Goal: Understand process/instructions: Learn about a topic

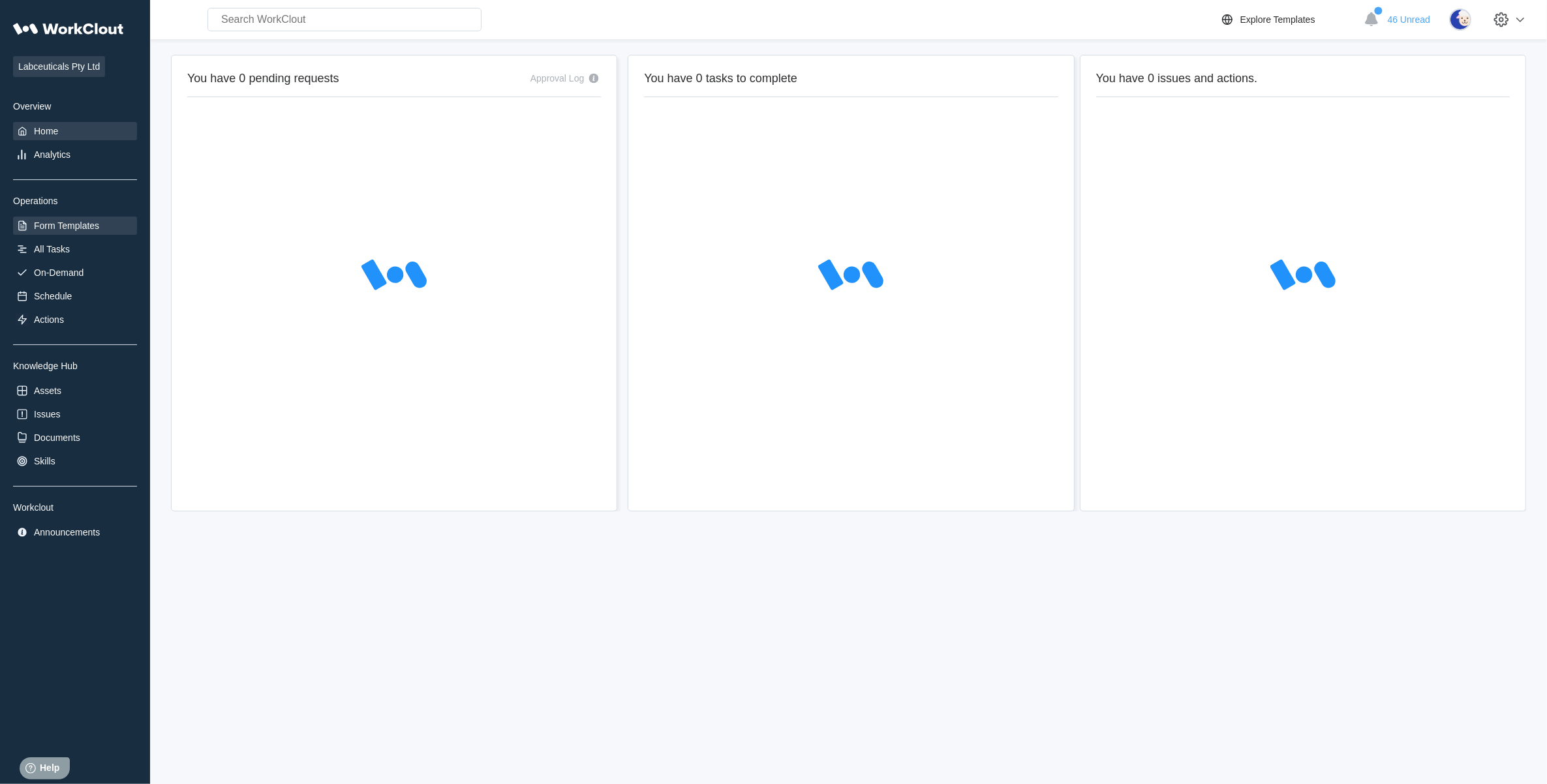
click at [69, 226] on div "Form Templates" at bounding box center [66, 226] width 65 height 10
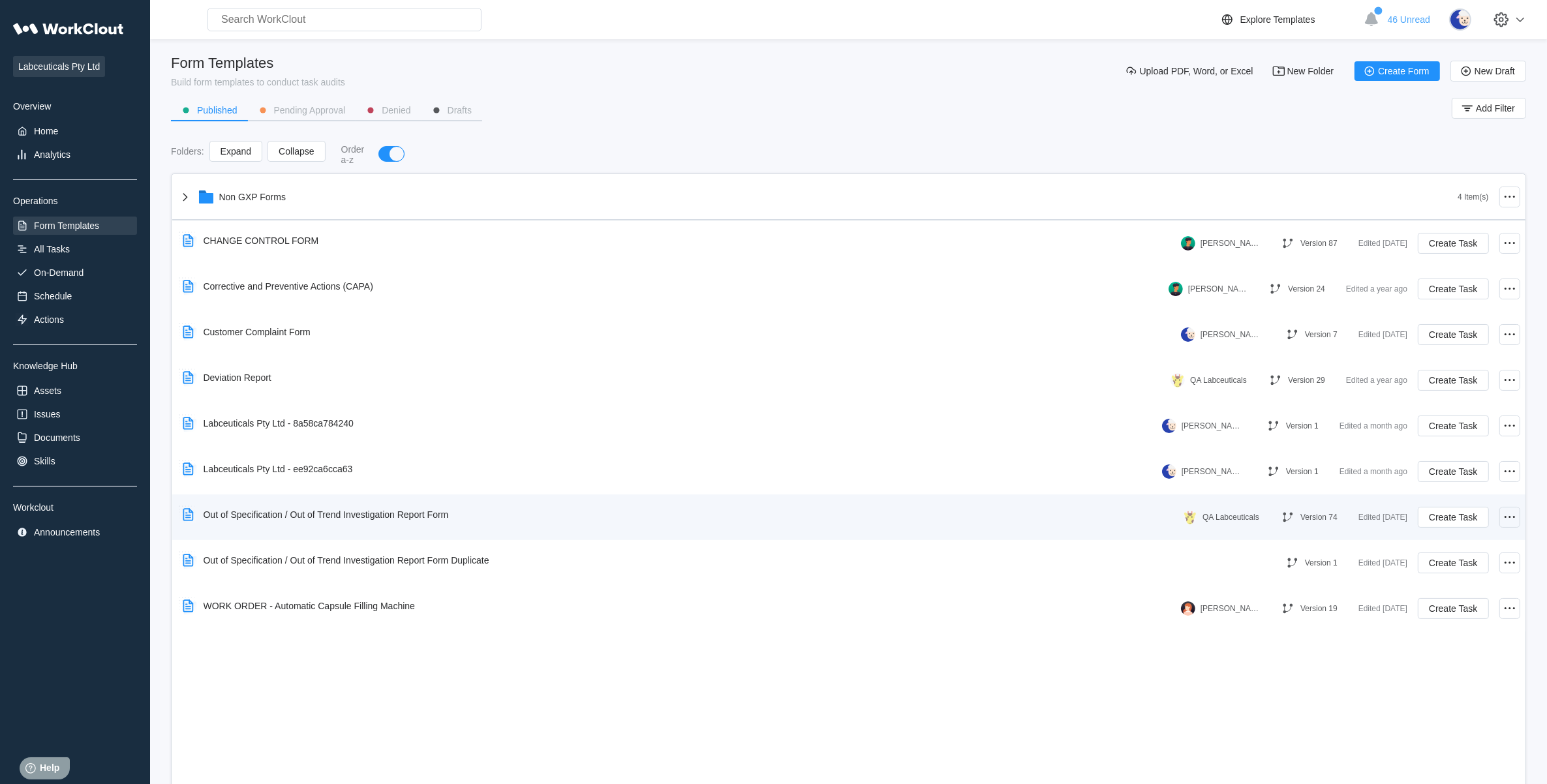
click at [1506, 514] on icon at bounding box center [1510, 517] width 16 height 16
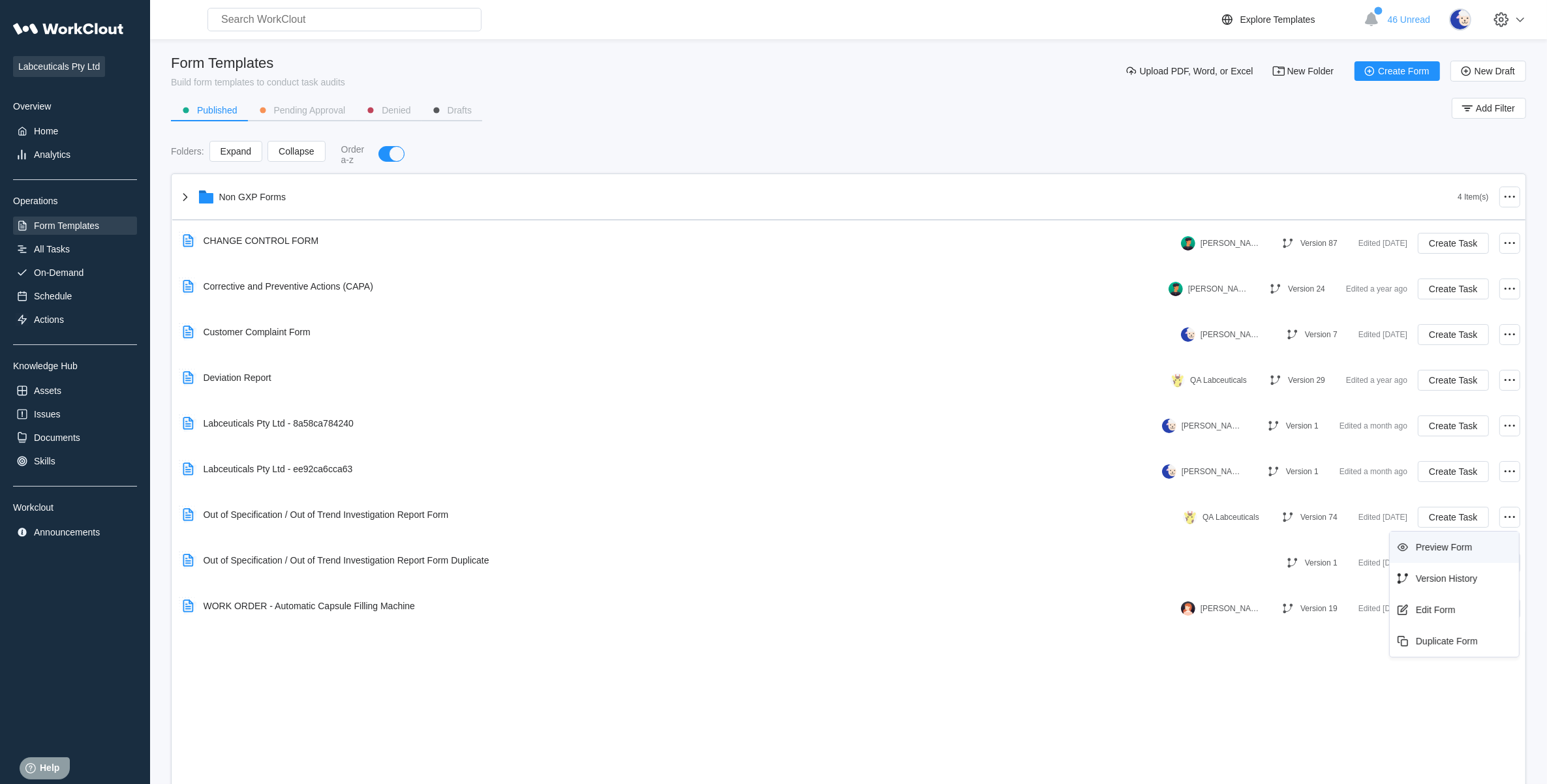
click at [1443, 548] on div "Preview Form" at bounding box center [1444, 548] width 56 height 10
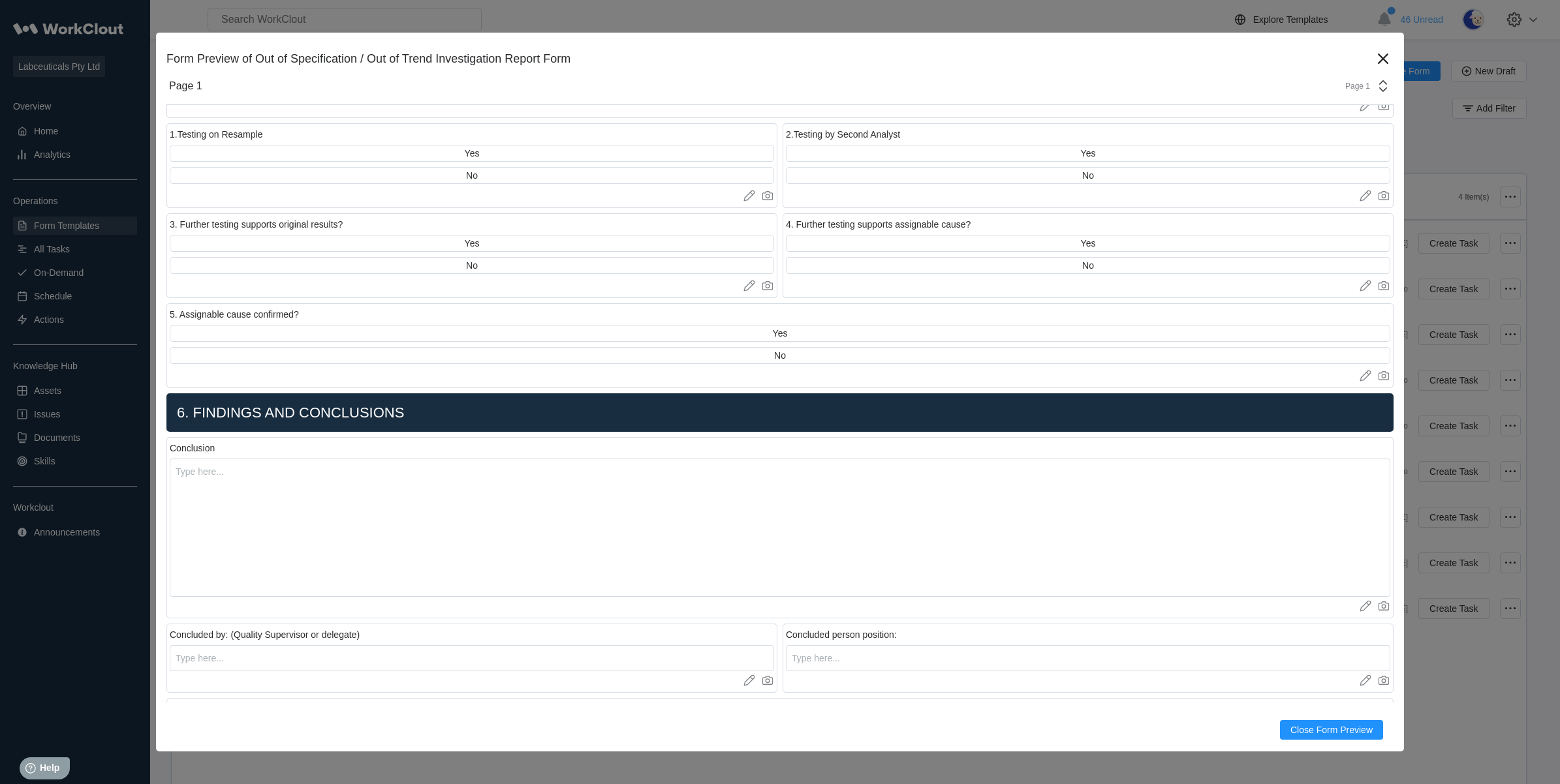
scroll to position [3751, 0]
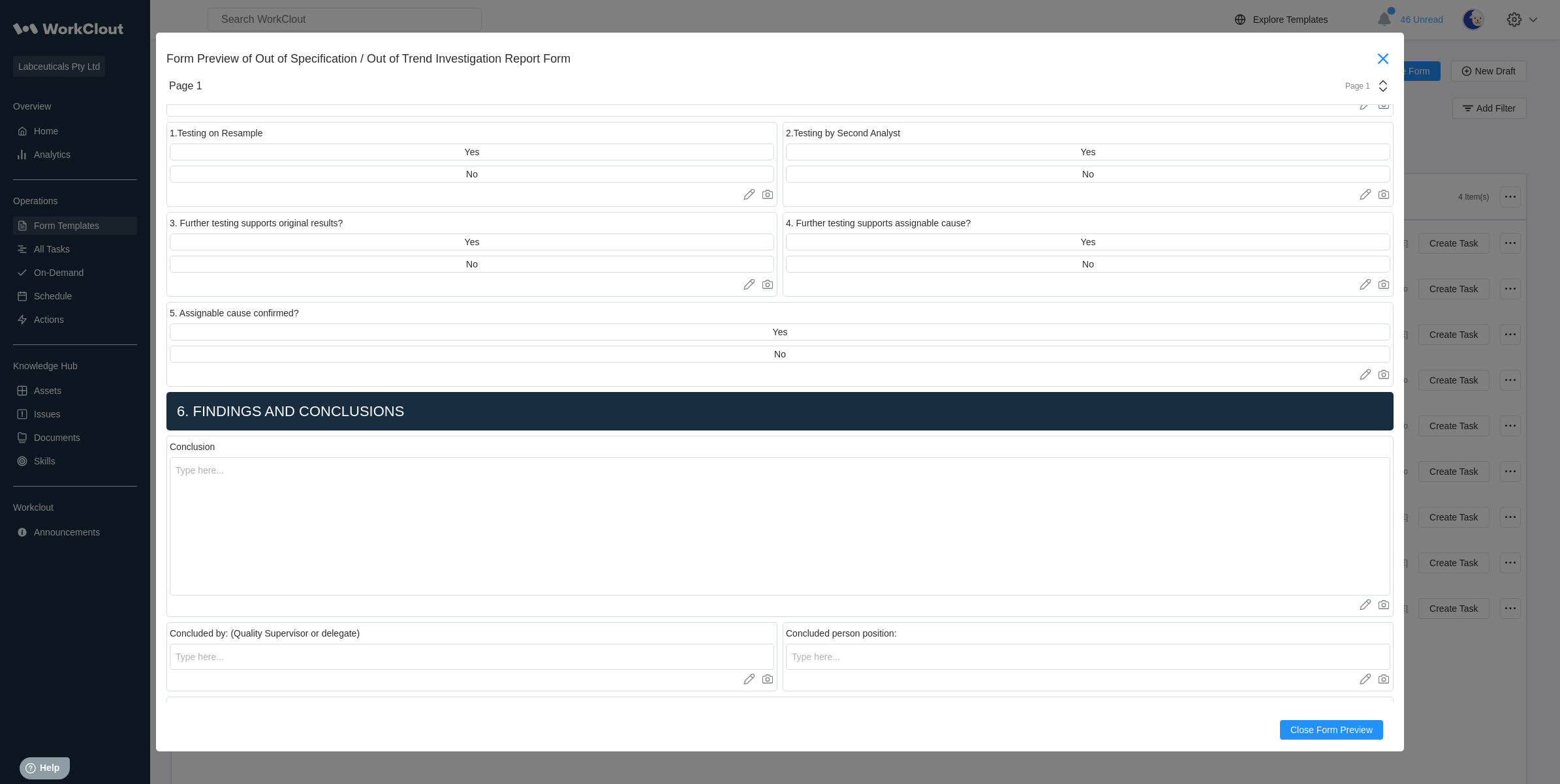
click at [1372, 64] on icon at bounding box center [1383, 58] width 21 height 21
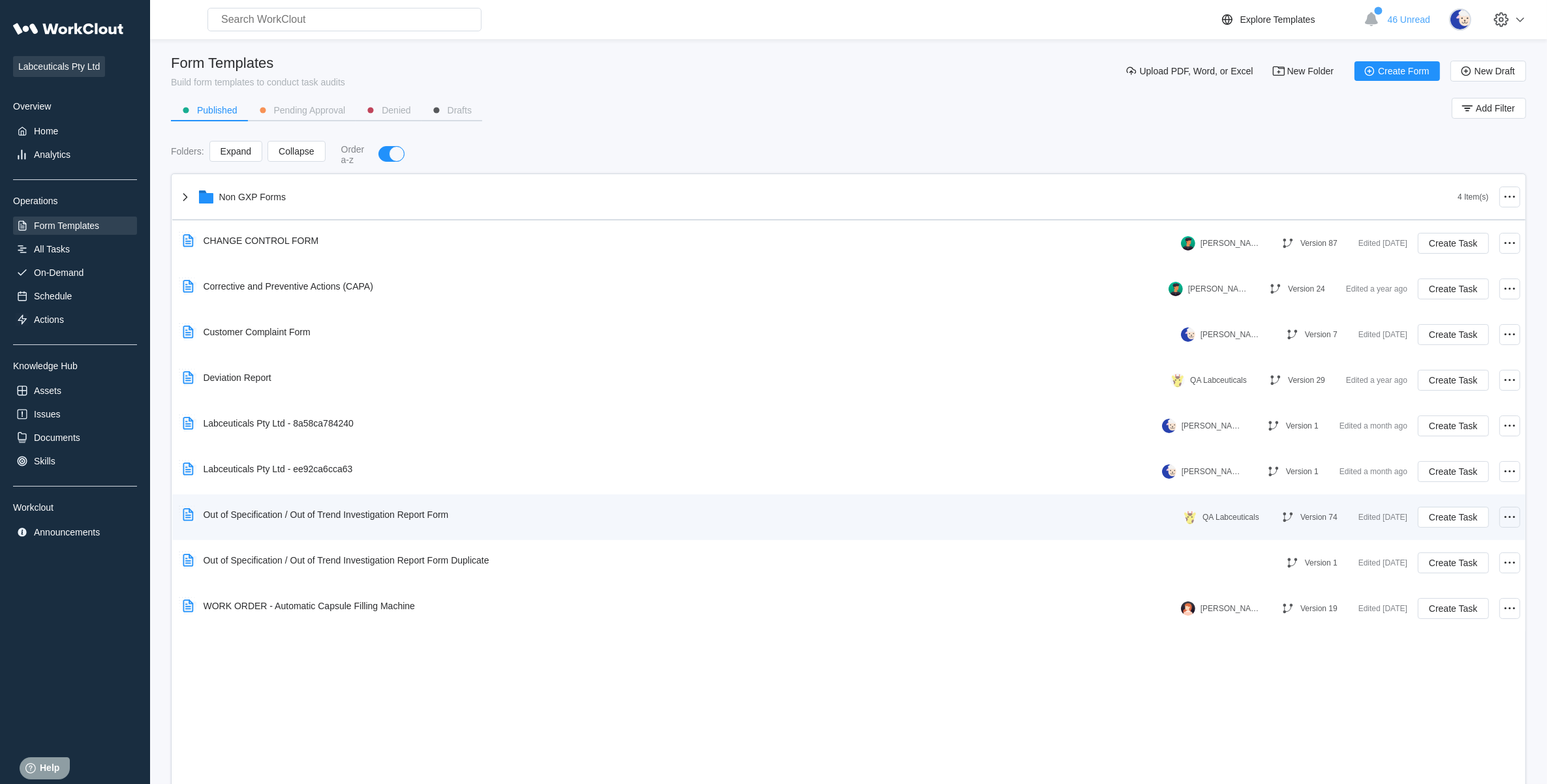
click at [1509, 515] on icon at bounding box center [1510, 517] width 16 height 16
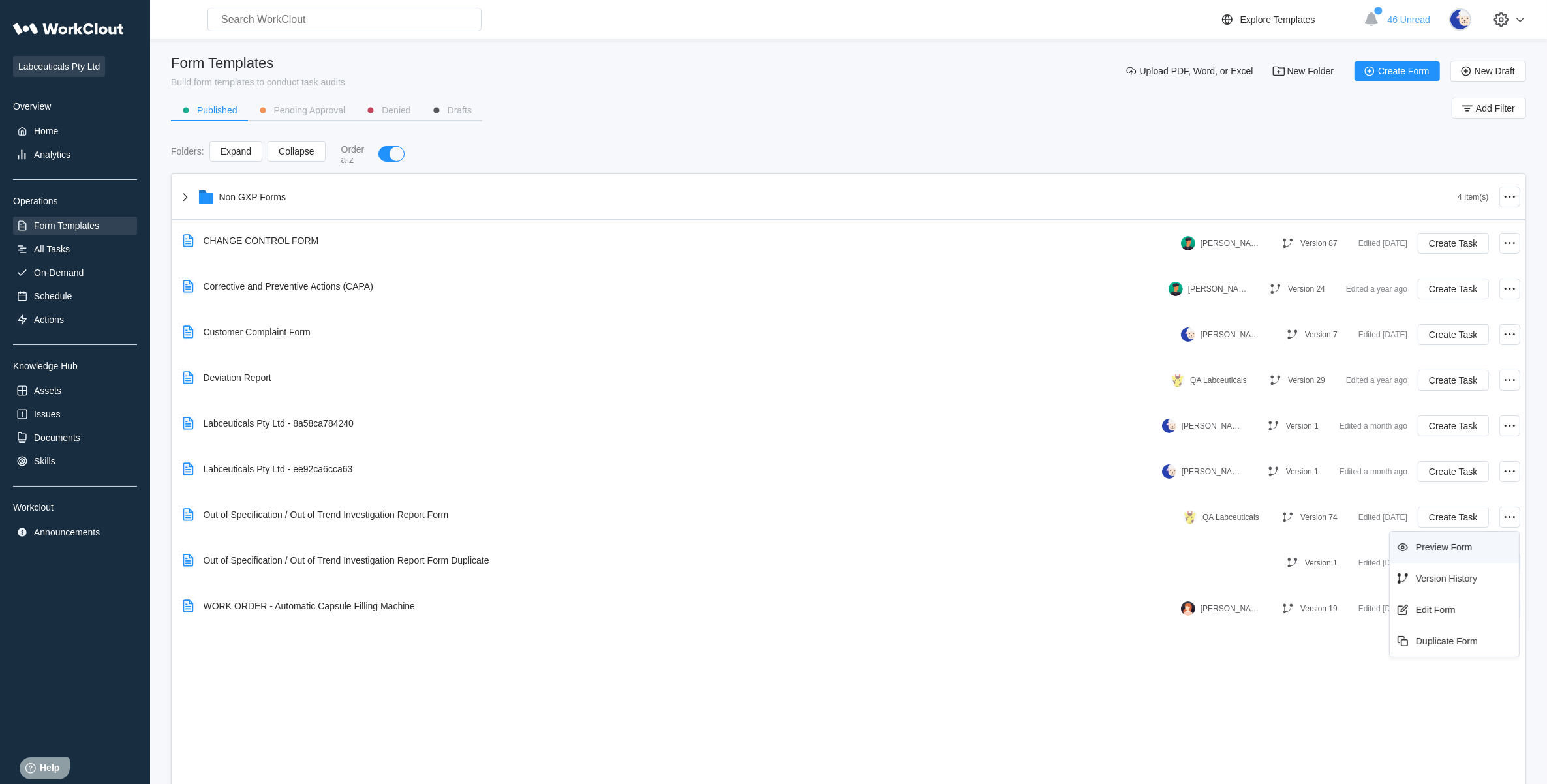
click at [1433, 542] on div "Preview Form" at bounding box center [1444, 548] width 56 height 10
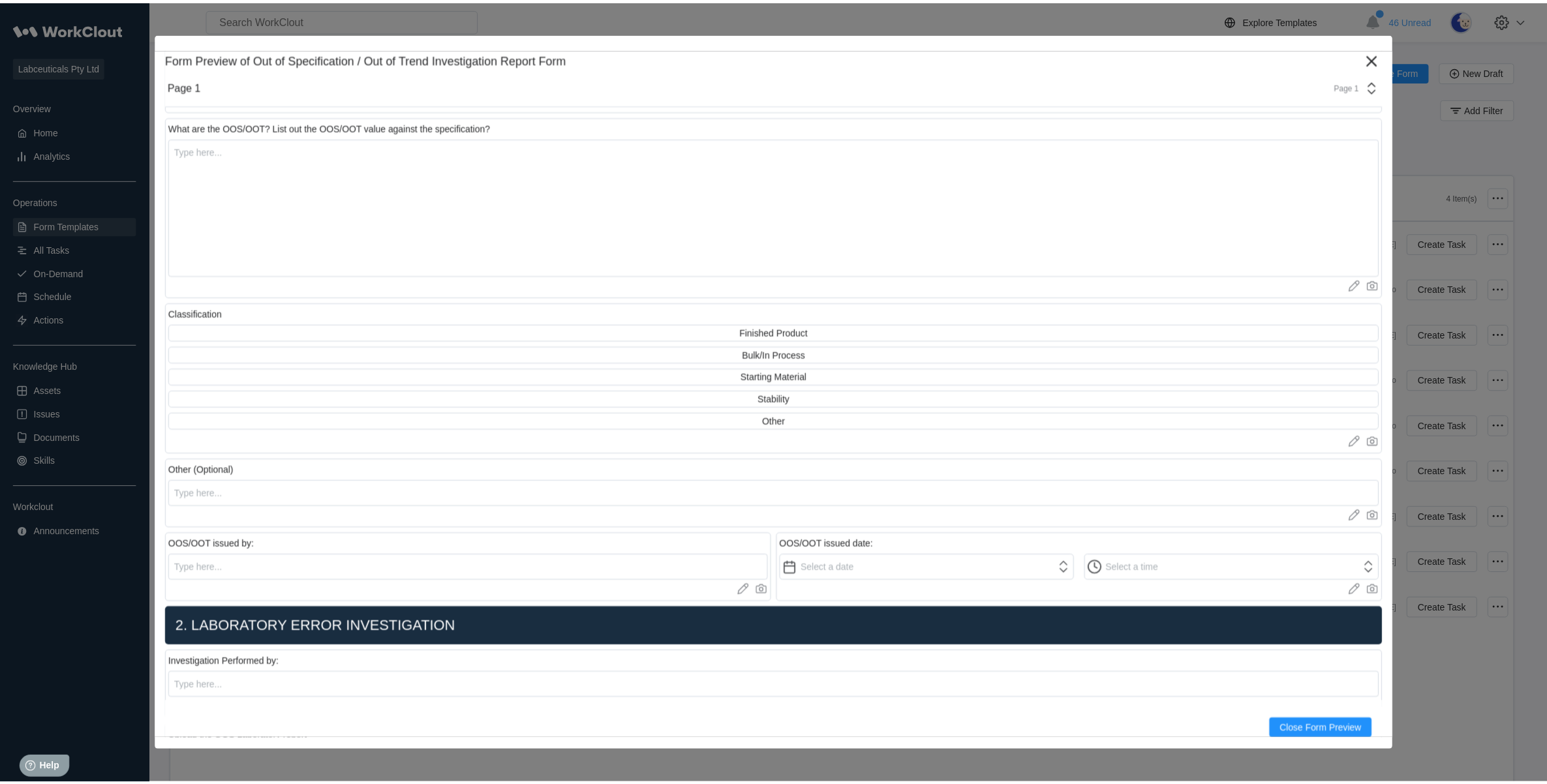
scroll to position [326, 0]
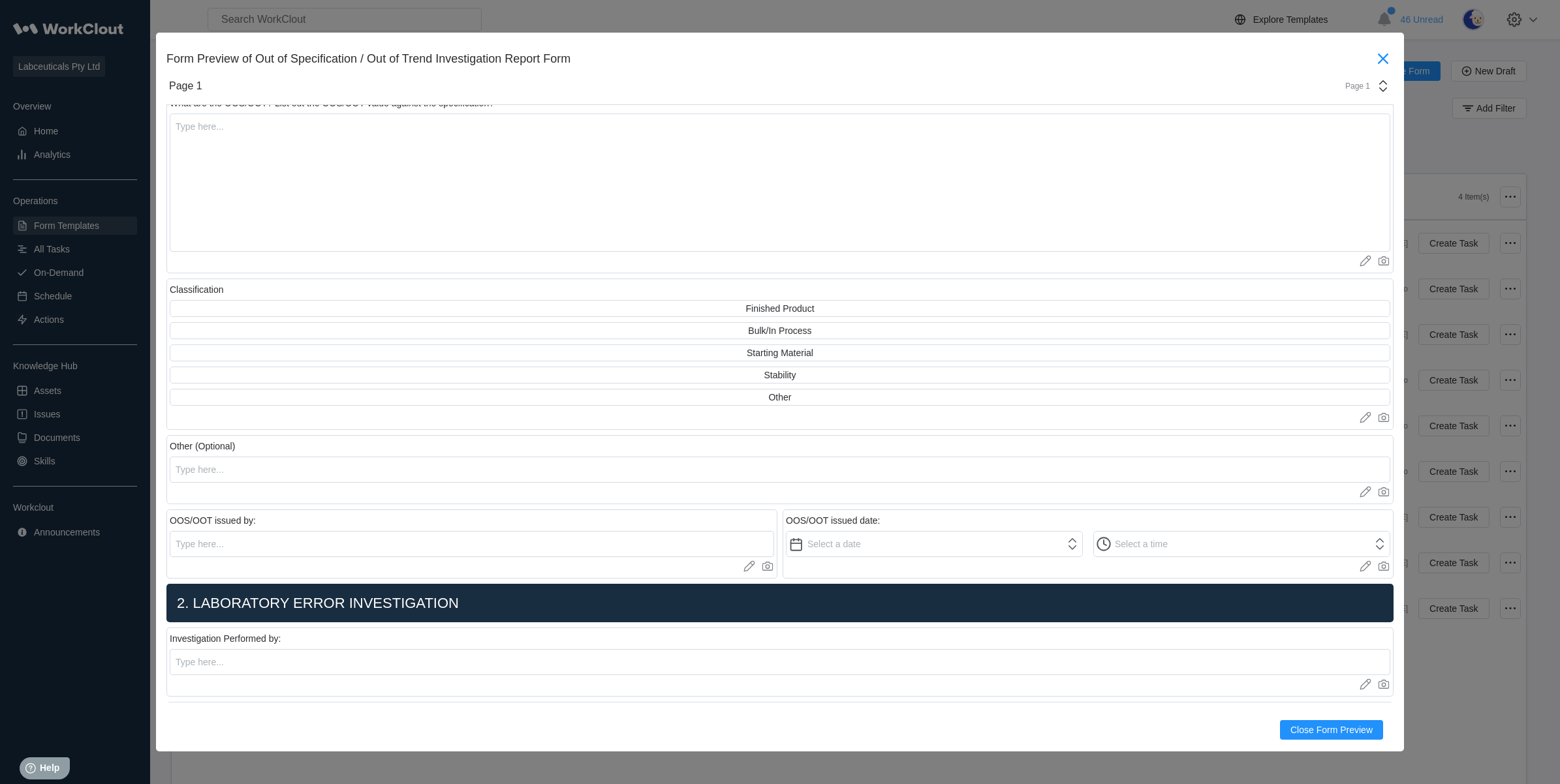
click at [1372, 53] on icon at bounding box center [1383, 58] width 21 height 21
